Goal: Task Accomplishment & Management: Manage account settings

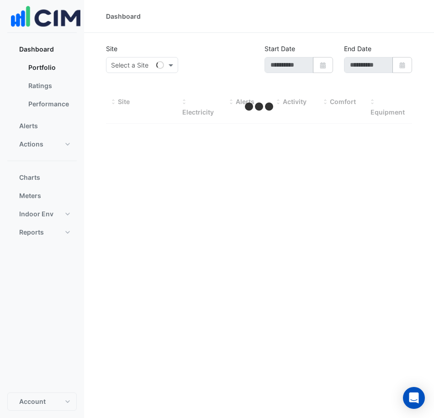
type input "**********"
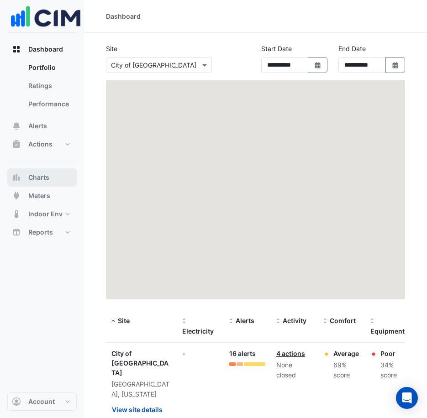
click at [43, 175] on span "Charts" at bounding box center [38, 177] width 21 height 9
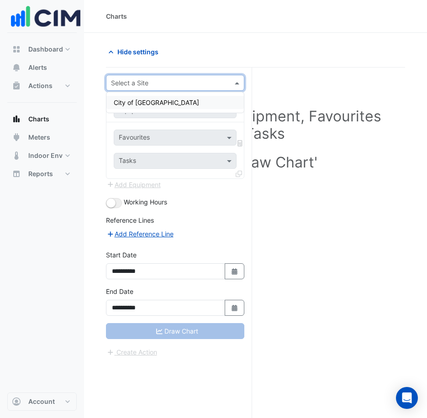
click at [176, 79] on input "text" at bounding box center [166, 84] width 110 height 10
click at [168, 102] on div "City of [GEOGRAPHIC_DATA]" at bounding box center [174, 102] width 137 height 13
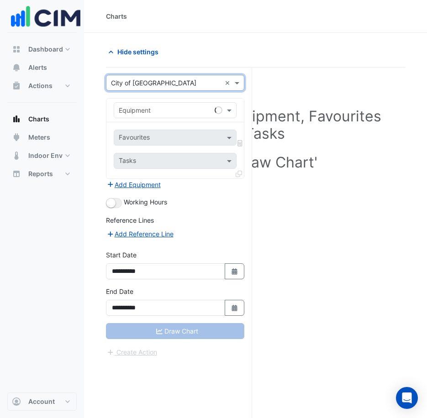
click at [174, 111] on input "text" at bounding box center [166, 111] width 95 height 10
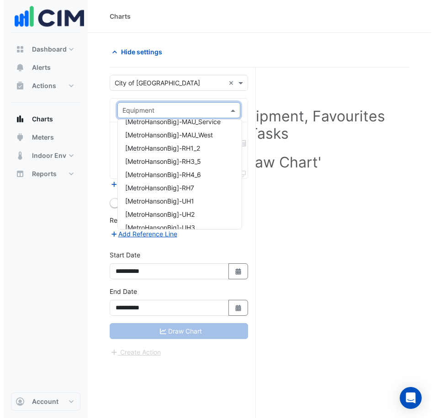
scroll to position [320, 0]
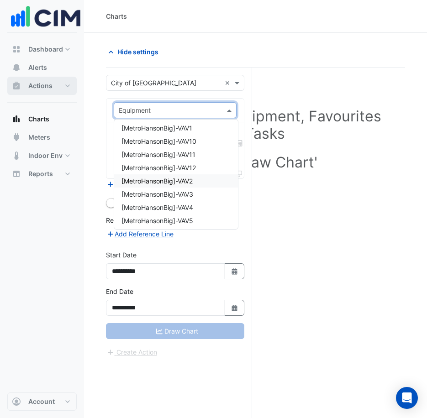
click at [38, 89] on span "Actions" at bounding box center [40, 85] width 24 height 9
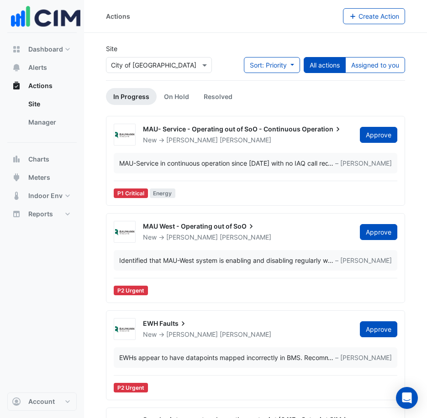
click at [283, 155] on div "MAU-Service in continuous operation since [DATE] with no IAQ call request. … – …" at bounding box center [256, 163] width 284 height 21
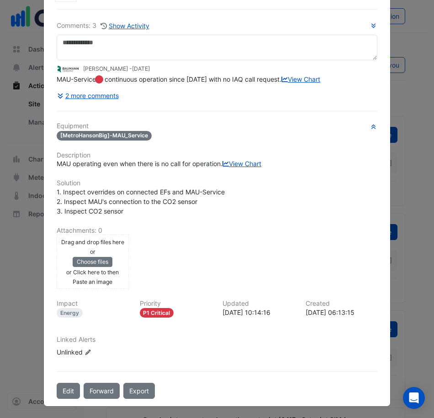
scroll to position [74, 0]
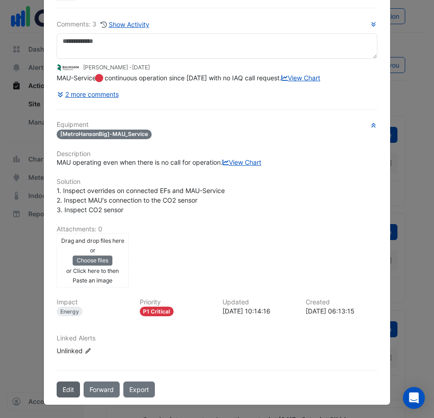
click at [60, 390] on button "Edit" at bounding box center [68, 390] width 23 height 16
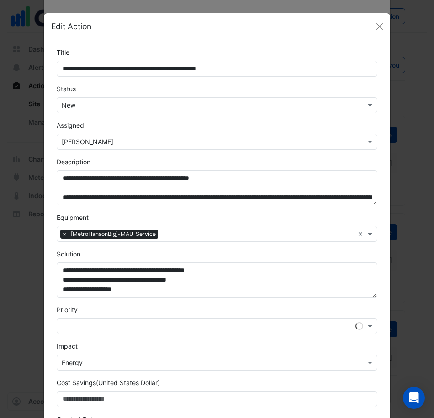
click at [115, 142] on input "text" at bounding box center [208, 142] width 292 height 10
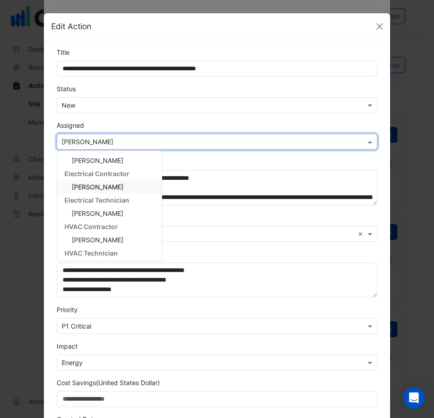
scroll to position [110, 0]
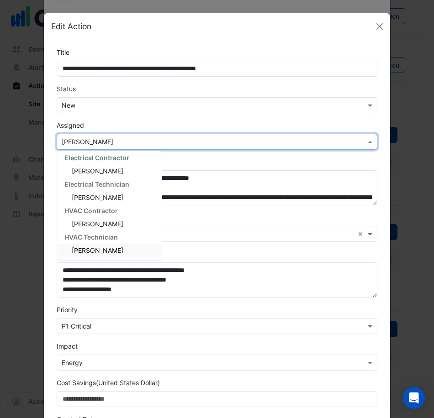
click at [10, 278] on ngb-modal-window "**********" at bounding box center [217, 209] width 434 height 418
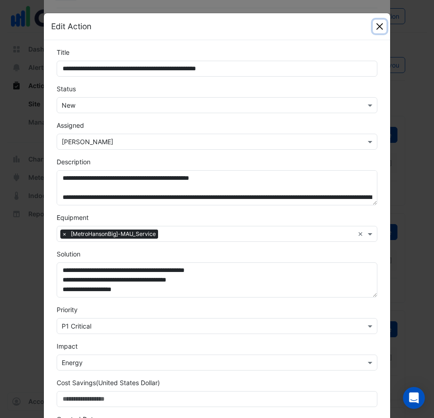
click at [380, 28] on button "Close" at bounding box center [380, 27] width 14 height 14
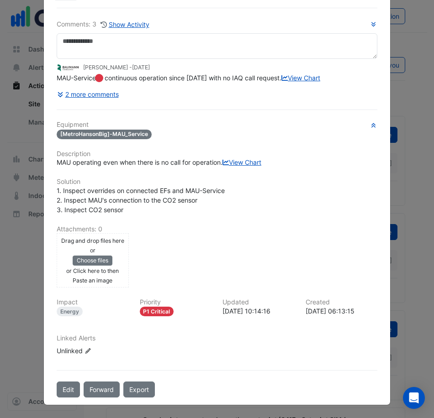
click at [18, 269] on ngb-modal-window "MAU- Service - Operating out of SoO - Continuous Operation New -> [PERSON_NAME]…" at bounding box center [217, 209] width 434 height 418
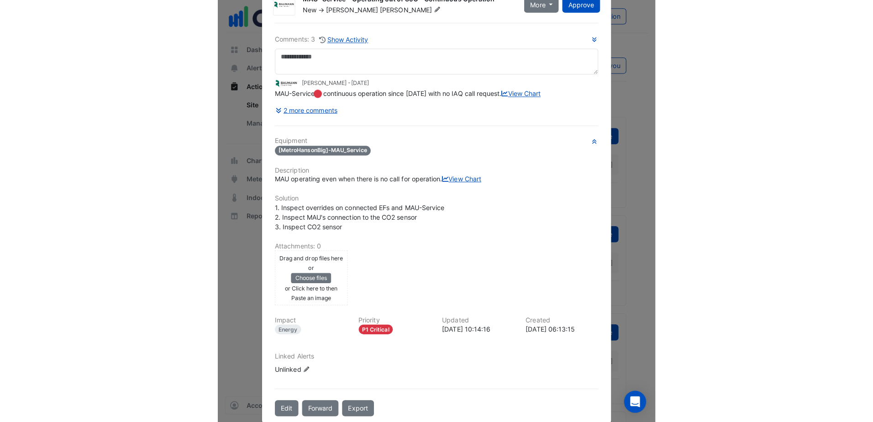
scroll to position [0, 0]
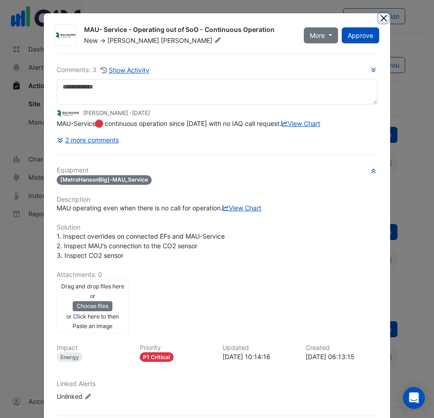
click at [379, 18] on button "Close" at bounding box center [384, 18] width 10 height 10
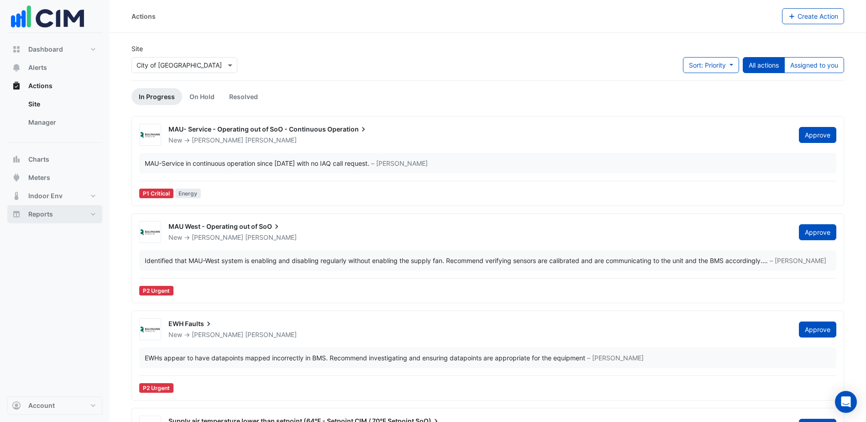
click at [90, 219] on button "Reports" at bounding box center [54, 214] width 95 height 18
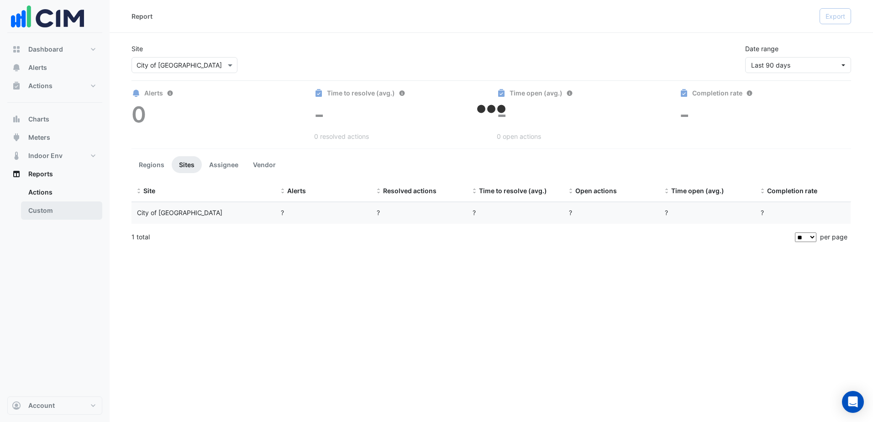
click at [84, 211] on link "Custom" at bounding box center [61, 210] width 81 height 18
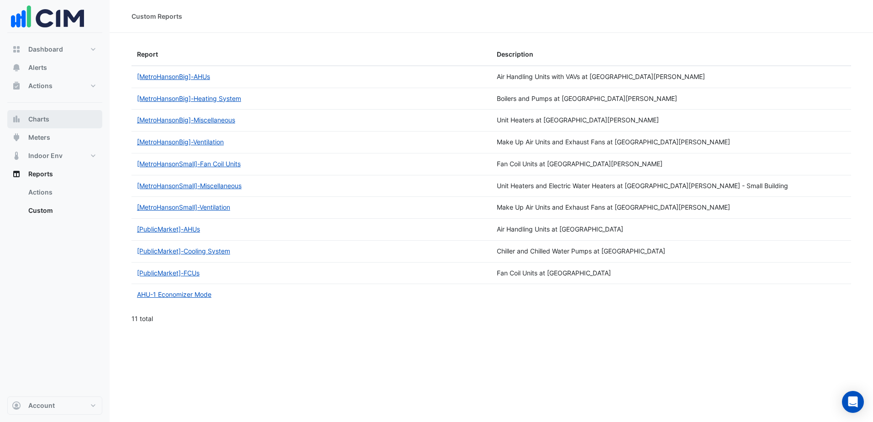
click at [54, 123] on button "Charts" at bounding box center [54, 119] width 95 height 18
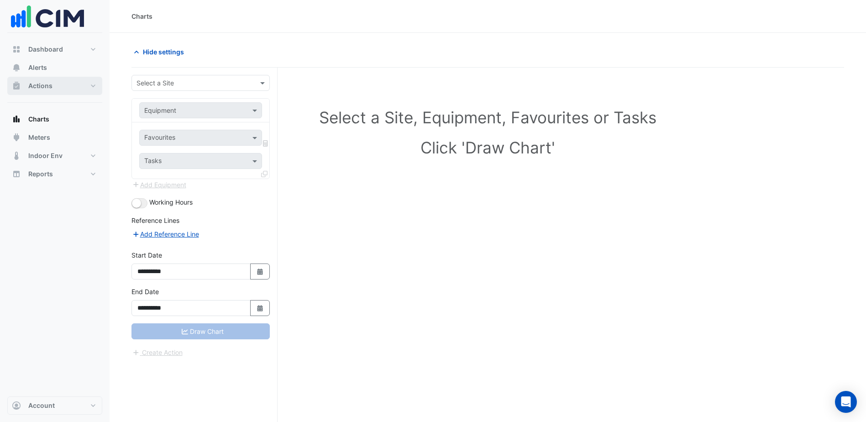
click at [57, 85] on button "Actions" at bounding box center [54, 86] width 95 height 18
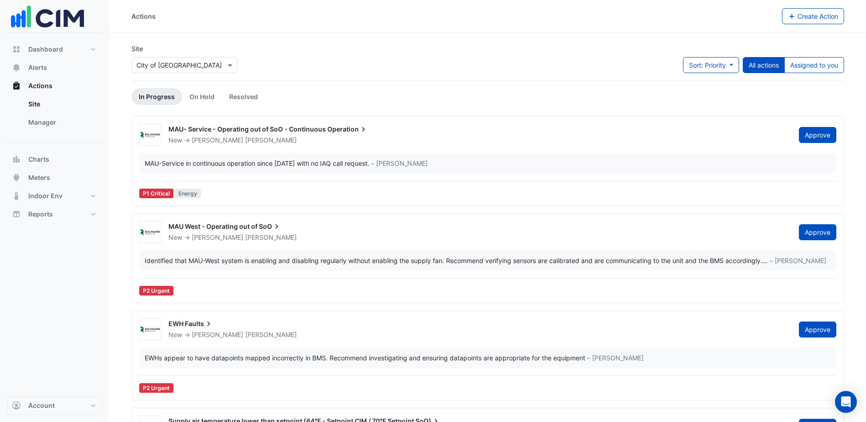
click at [429, 129] on div "MAU- Service - Operating out of SoO - Continuous Operation" at bounding box center [478, 130] width 620 height 11
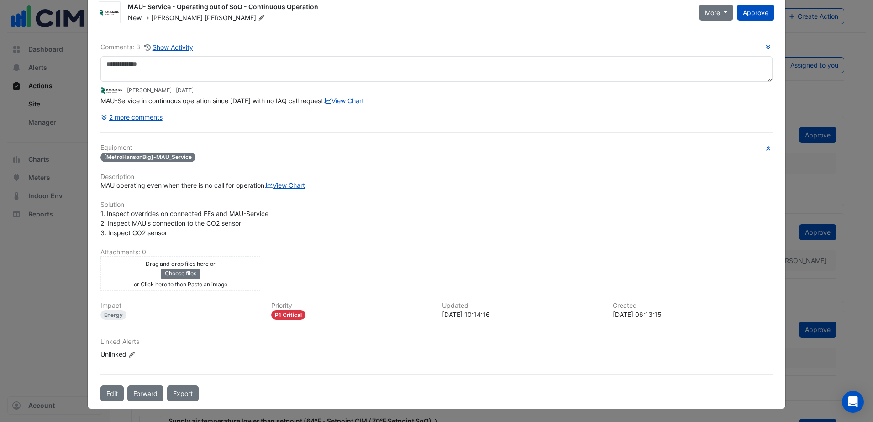
scroll to position [52, 0]
click at [105, 392] on button "Edit" at bounding box center [111, 393] width 23 height 16
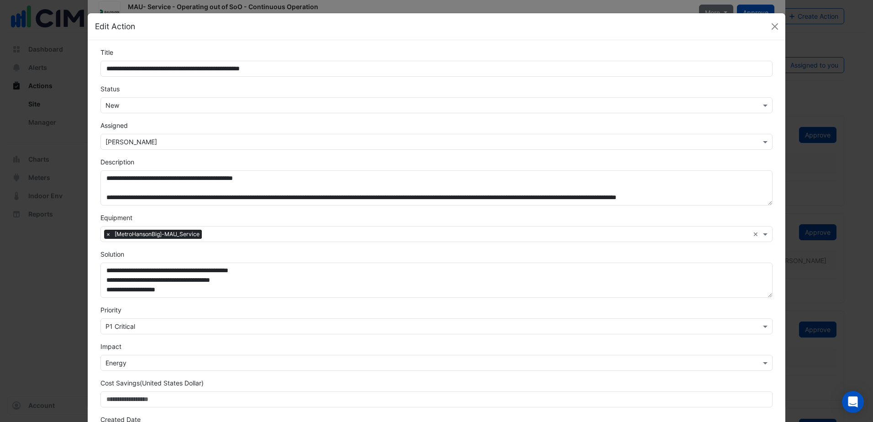
click at [156, 141] on input "text" at bounding box center [427, 142] width 644 height 10
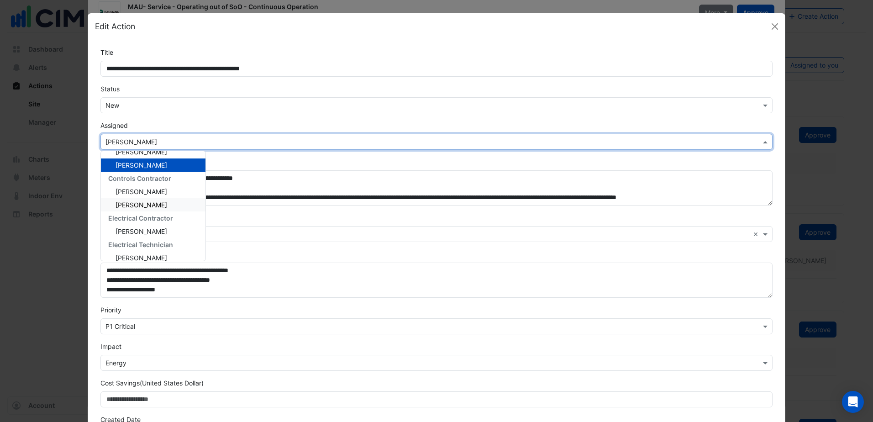
scroll to position [0, 0]
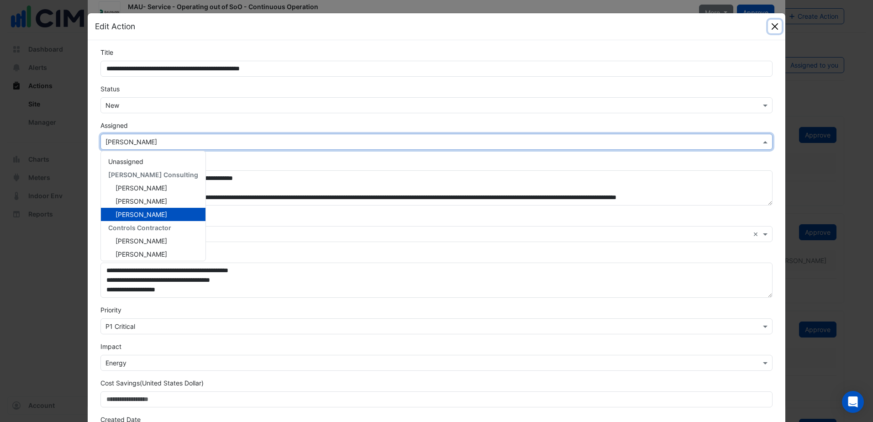
click at [433, 26] on button "Close" at bounding box center [775, 27] width 14 height 14
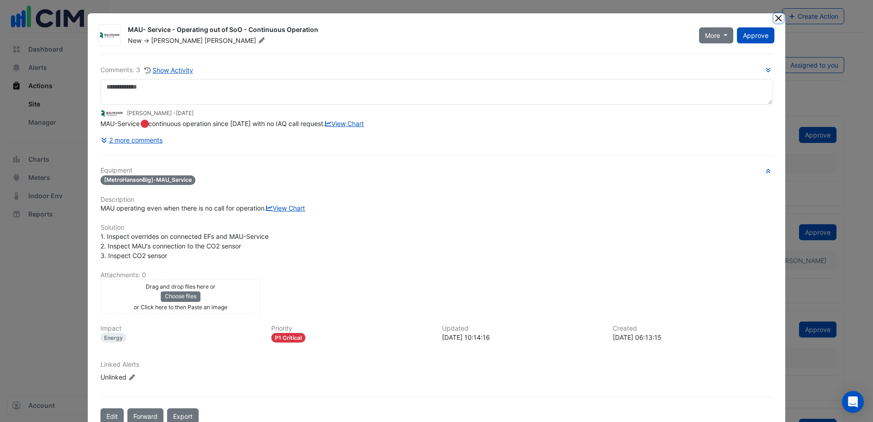
click at [433, 21] on button "Close" at bounding box center [779, 18] width 10 height 10
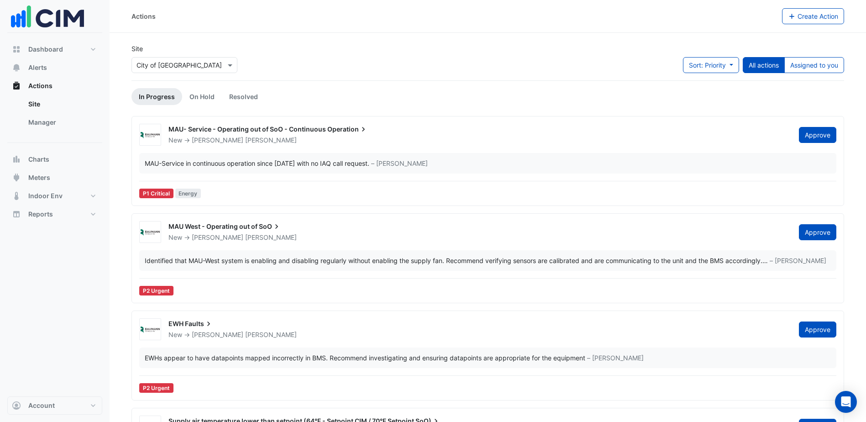
click at [416, 140] on div "New -> [PERSON_NAME]" at bounding box center [478, 140] width 621 height 9
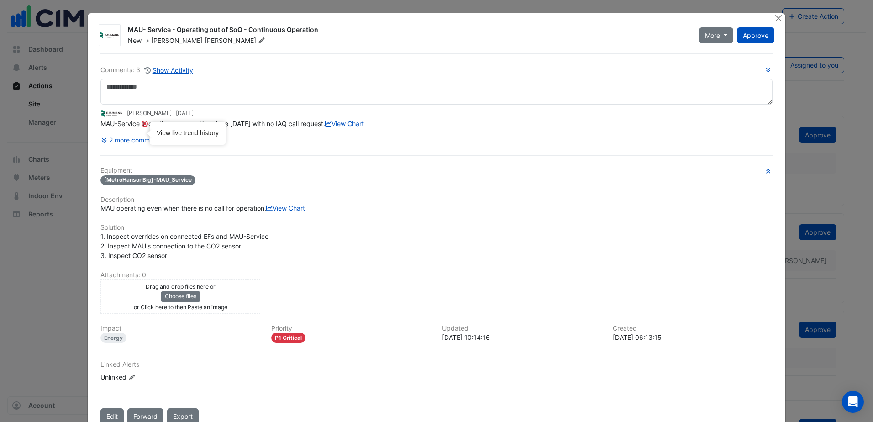
click at [142, 126] on circle "Tooltip anchor" at bounding box center [144, 123] width 5 height 5
click at [433, 20] on button "Close" at bounding box center [779, 18] width 10 height 10
